Goal: Task Accomplishment & Management: Use online tool/utility

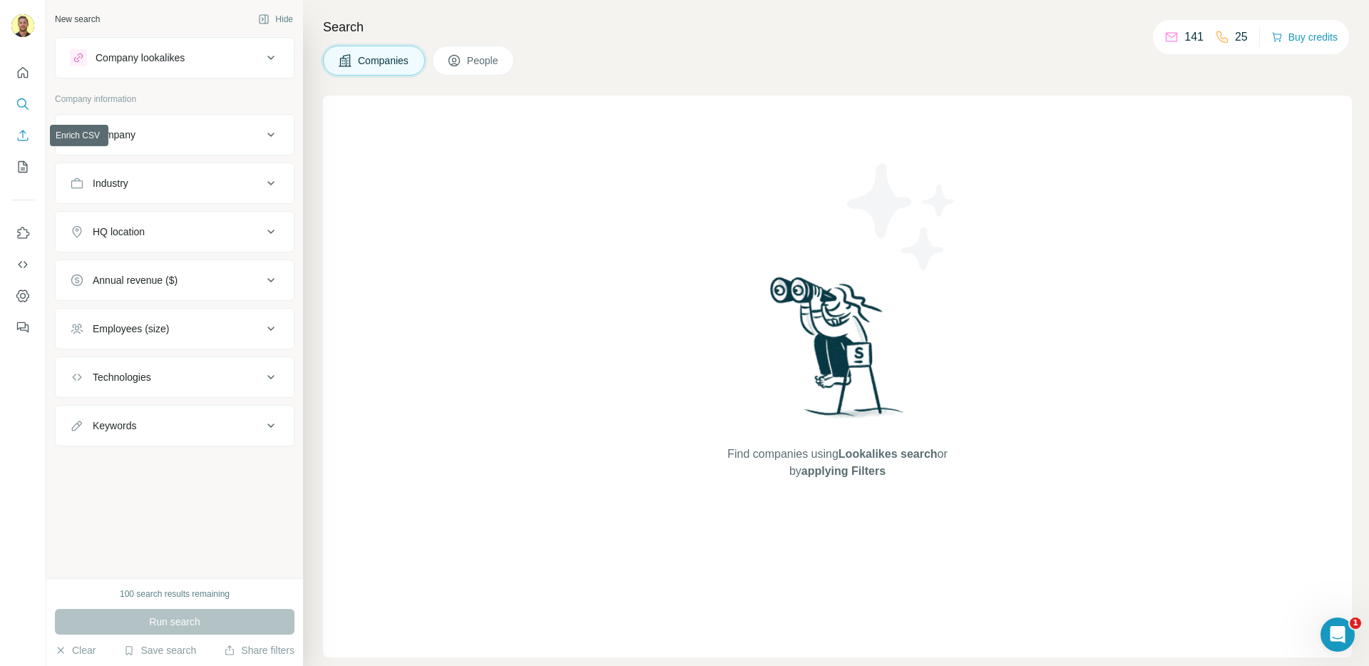
click at [21, 129] on icon "Enrich CSV" at bounding box center [23, 135] width 14 height 14
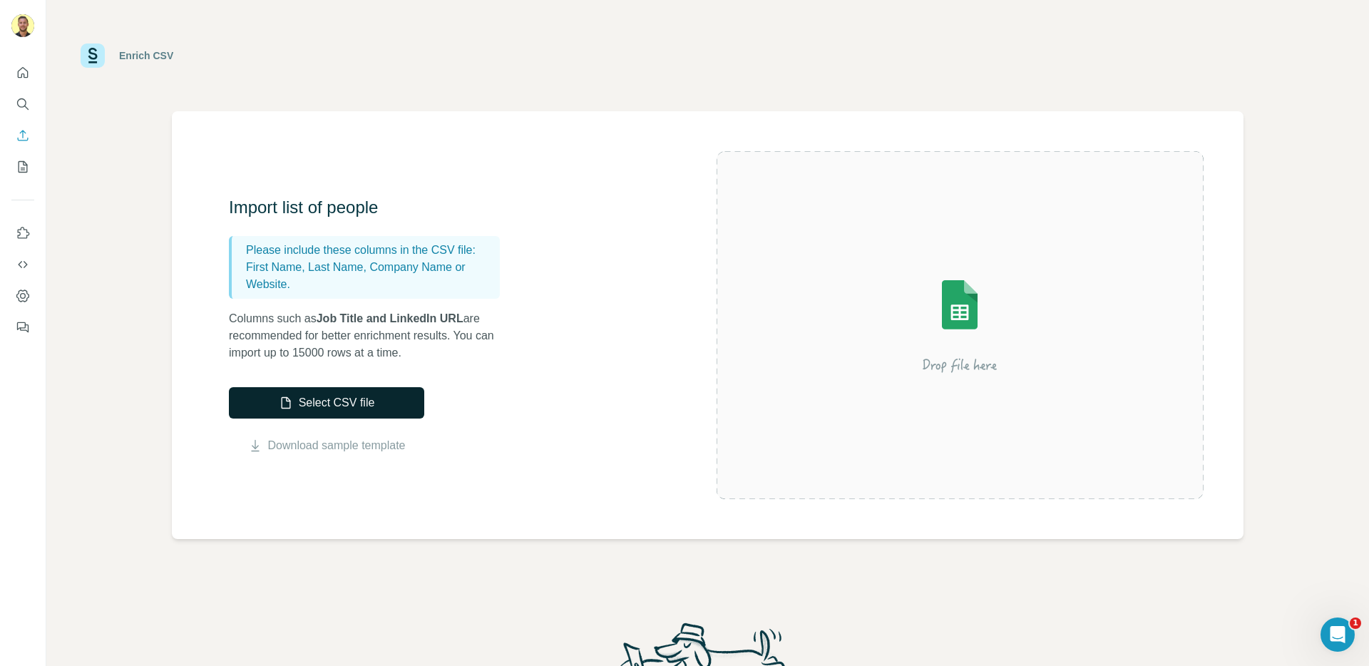
click at [347, 401] on button "Select CSV file" at bounding box center [326, 402] width 195 height 31
click at [333, 404] on button "Select CSV file" at bounding box center [326, 402] width 195 height 31
click at [381, 408] on button "Select CSV file" at bounding box center [326, 402] width 195 height 31
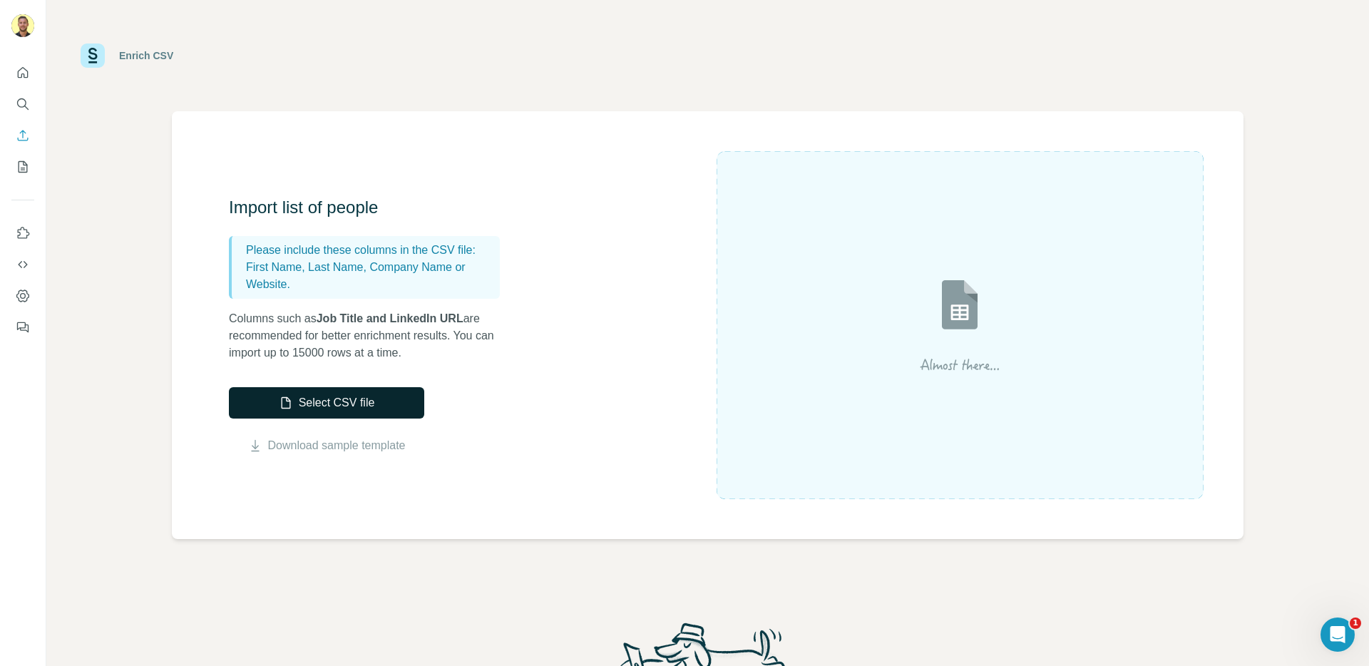
click at [391, 399] on button "Select CSV file" at bounding box center [326, 402] width 195 height 31
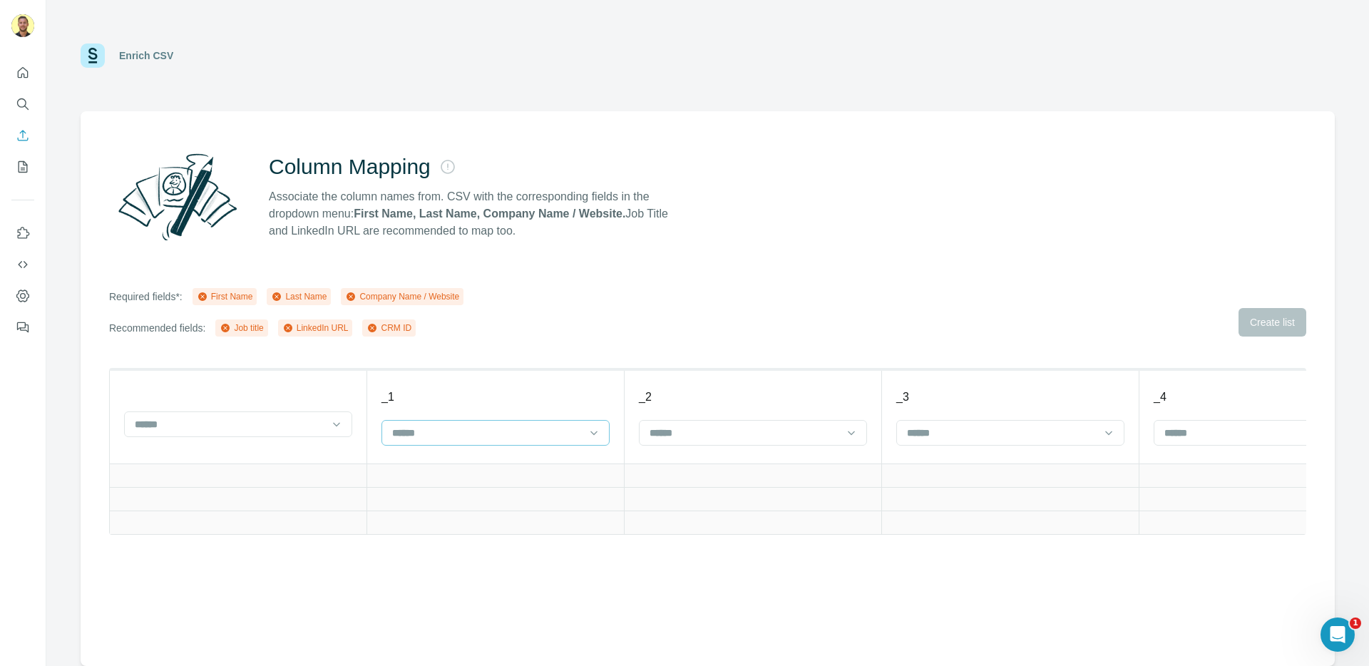
click at [414, 438] on input at bounding box center [487, 433] width 193 height 16
click at [842, 119] on div "Column Mapping Associate the column names from. CSV with the corresponding fiel…" at bounding box center [708, 388] width 1254 height 555
click at [292, 421] on input at bounding box center [229, 424] width 193 height 16
drag, startPoint x: 379, startPoint y: 324, endPoint x: 458, endPoint y: 311, distance: 81.0
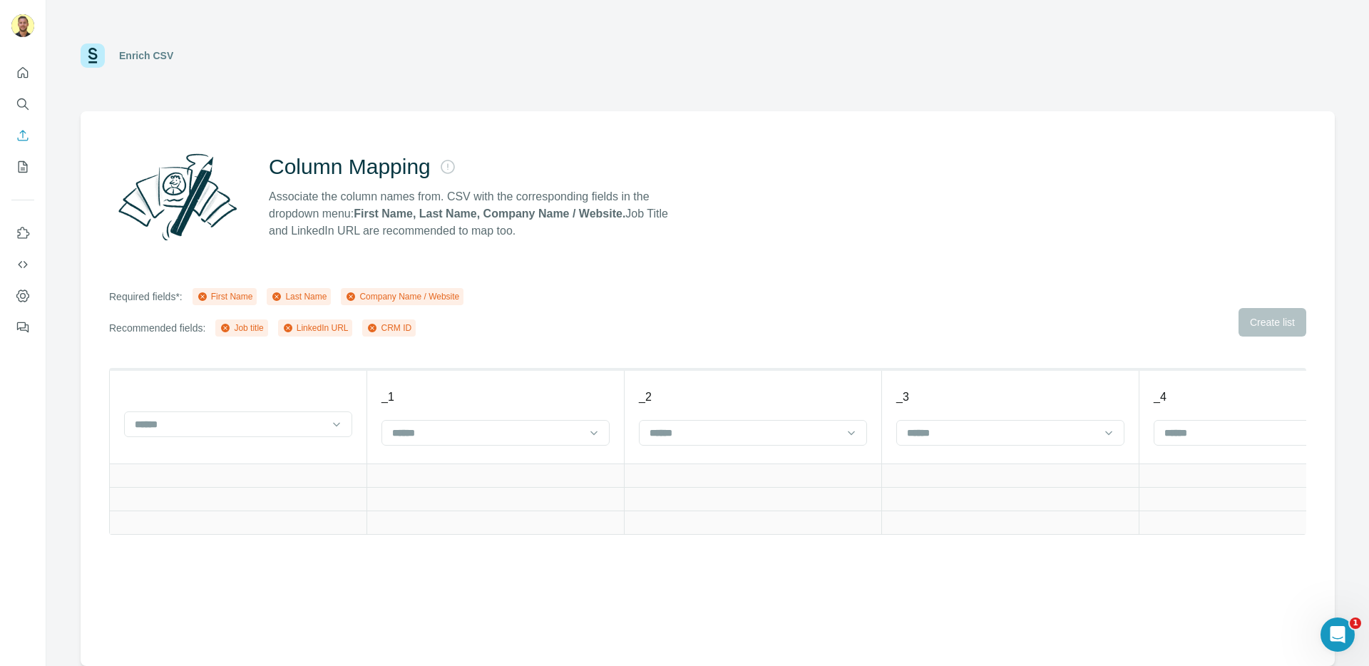
click at [459, 312] on div "Required fields*: First Name Last Name Company Name / Website Recommended field…" at bounding box center [286, 312] width 354 height 48
click at [955, 430] on input at bounding box center [1001, 433] width 193 height 16
click at [969, 536] on p "Company website" at bounding box center [947, 542] width 79 height 14
click at [687, 433] on input at bounding box center [744, 433] width 193 height 16
click at [683, 399] on div "_2" at bounding box center [753, 397] width 228 height 17
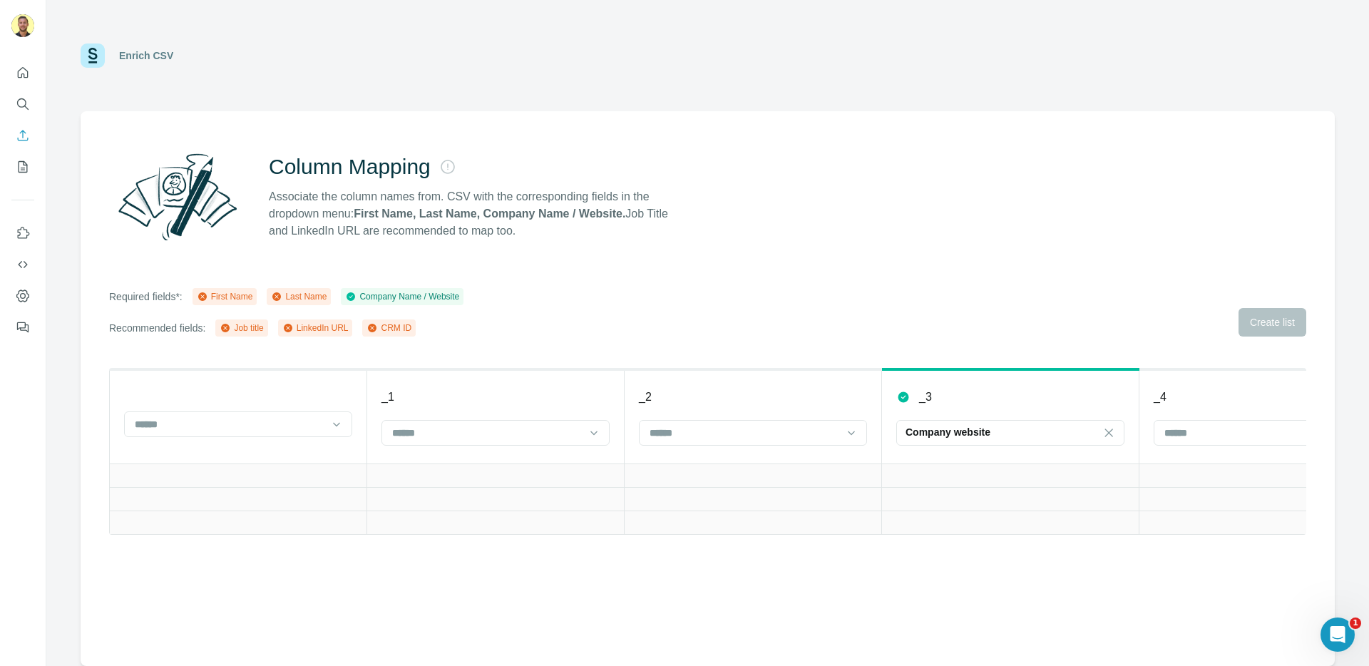
click at [731, 334] on div "Required fields*: First Name Last Name Company Name / Website Recommended field…" at bounding box center [707, 312] width 1197 height 48
click at [1290, 326] on div "Required fields*: First Name Last Name Company Name / Website Recommended field…" at bounding box center [707, 312] width 1197 height 48
click at [417, 441] on div at bounding box center [487, 433] width 193 height 24
click at [436, 463] on p "First Name" at bounding box center [418, 465] width 48 height 14
click at [697, 433] on input at bounding box center [744, 433] width 193 height 16
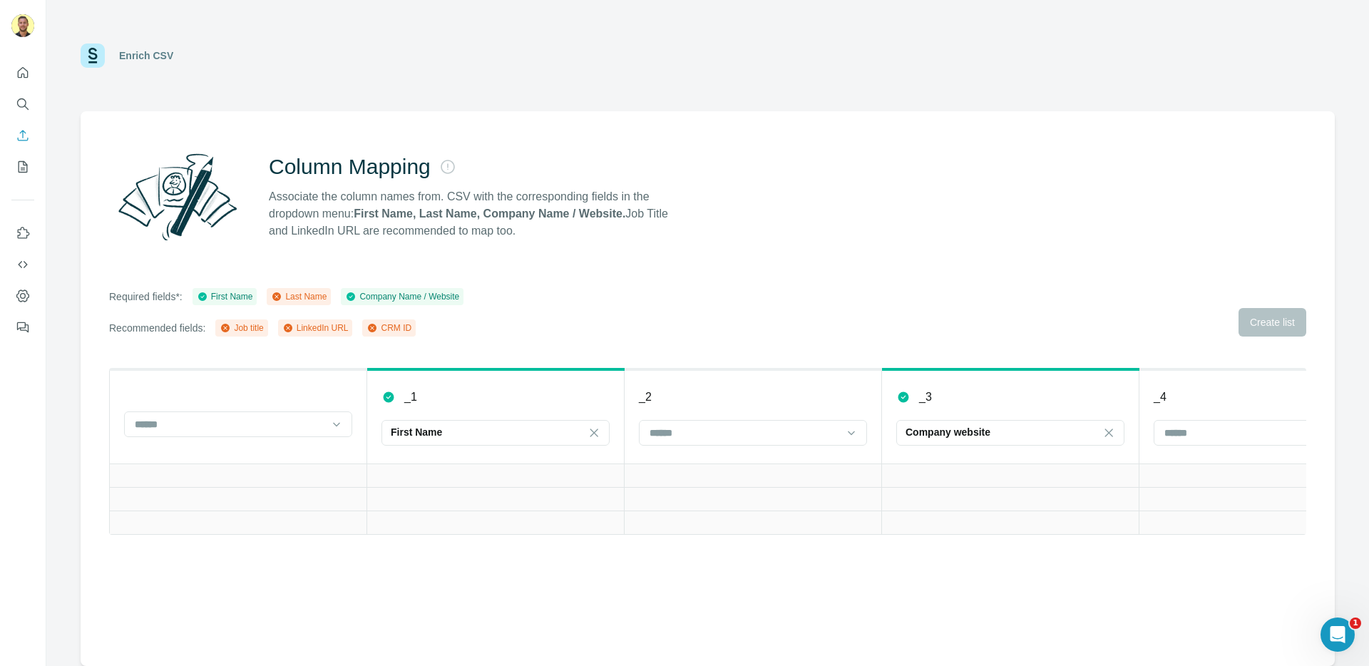
click at [719, 269] on div "Column Mapping Associate the column names from. CSV with the corresponding fiel…" at bounding box center [708, 388] width 1254 height 555
